Goal: Task Accomplishment & Management: Manage account settings

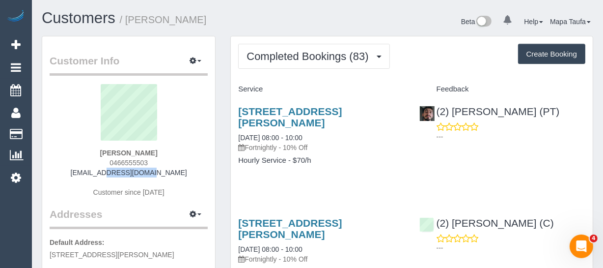
drag, startPoint x: 177, startPoint y: 176, endPoint x: 99, endPoint y: 175, distance: 78.6
click at [99, 175] on div "Anish Rai 0466555503 an1sh@me.com Customer since 2021" at bounding box center [129, 145] width 158 height 123
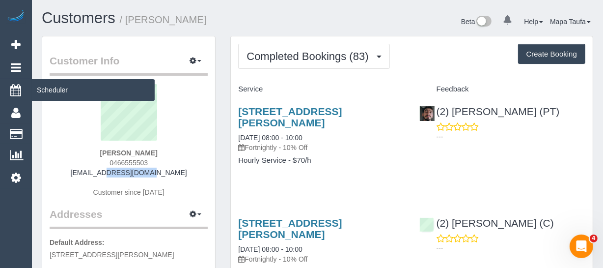
copy link "an1sh@me.com"
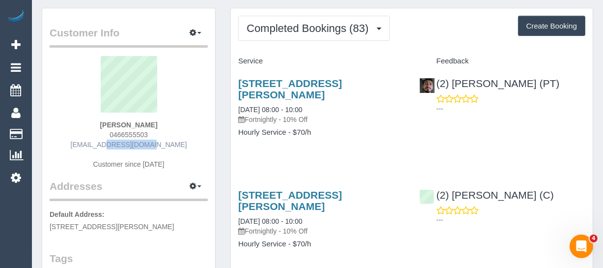
scroll to position [134, 0]
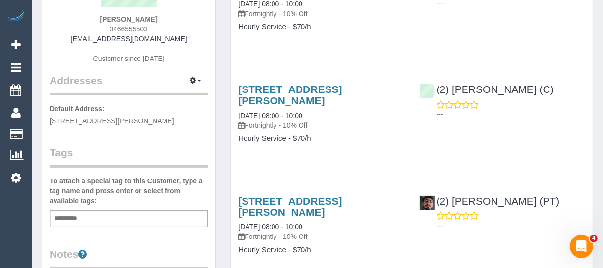
click at [90, 221] on div "Add a tag" at bounding box center [129, 218] width 158 height 17
type input "*"
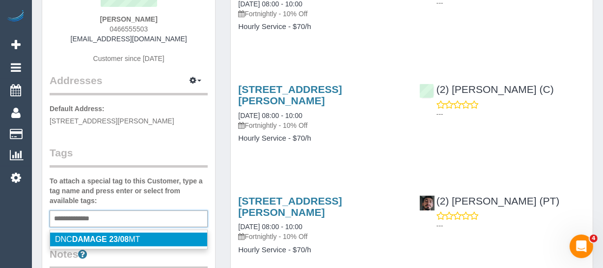
type input "**********"
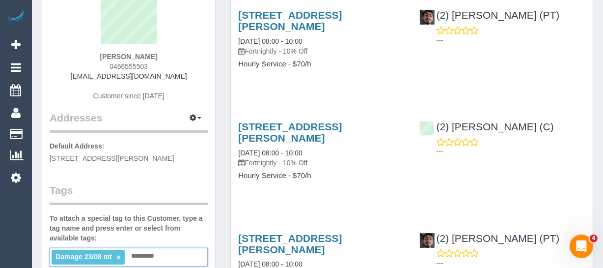
scroll to position [44, 0]
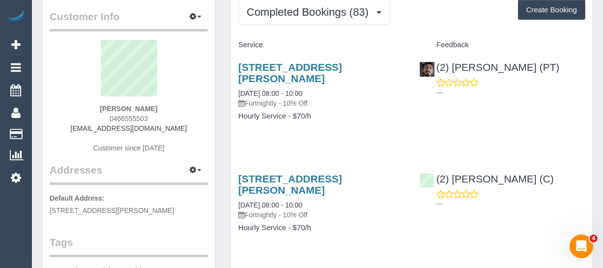
drag, startPoint x: 157, startPoint y: 103, endPoint x: 107, endPoint y: 101, distance: 50.2
click at [101, 104] on div "Anish Rai 0466555503 an1sh@me.com Customer since 2021" at bounding box center [129, 101] width 158 height 123
copy strong "Anish Rai"
drag, startPoint x: 562, startPoint y: 64, endPoint x: 454, endPoint y: 70, distance: 108.3
click at [454, 70] on div "(2) Reggy Cogulet (PT) ---" at bounding box center [502, 77] width 181 height 48
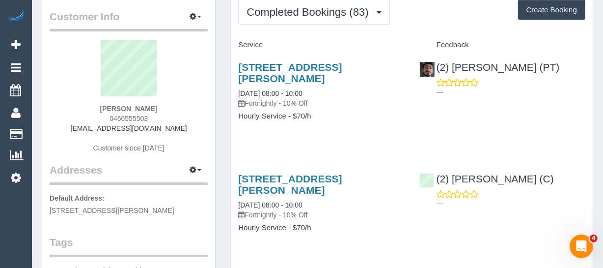
copy link "Reggy Cogulet (PT)"
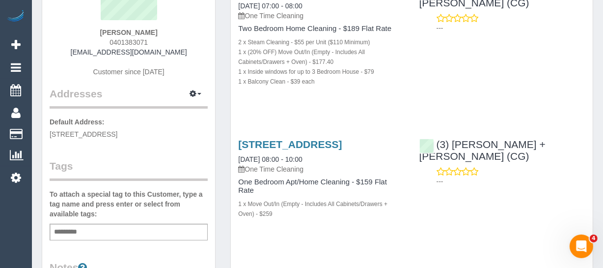
scroll to position [134, 0]
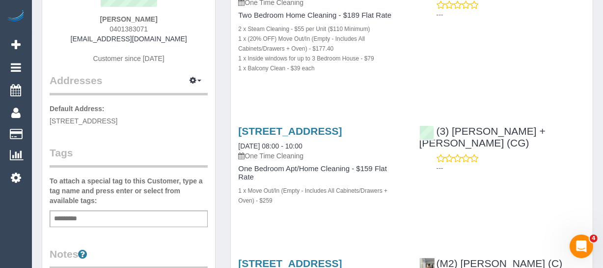
click at [99, 212] on div "Add a tag" at bounding box center [129, 218] width 158 height 17
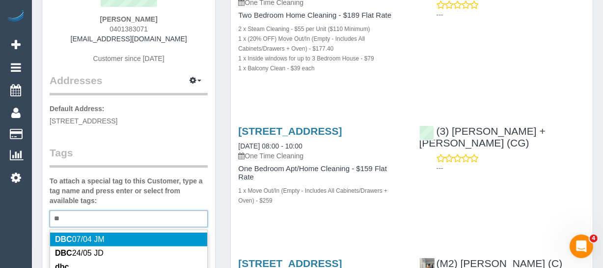
type input "*"
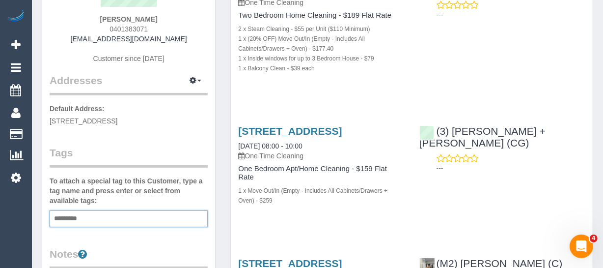
type input "*"
type input "*********"
